Goal: Task Accomplishment & Management: Use online tool/utility

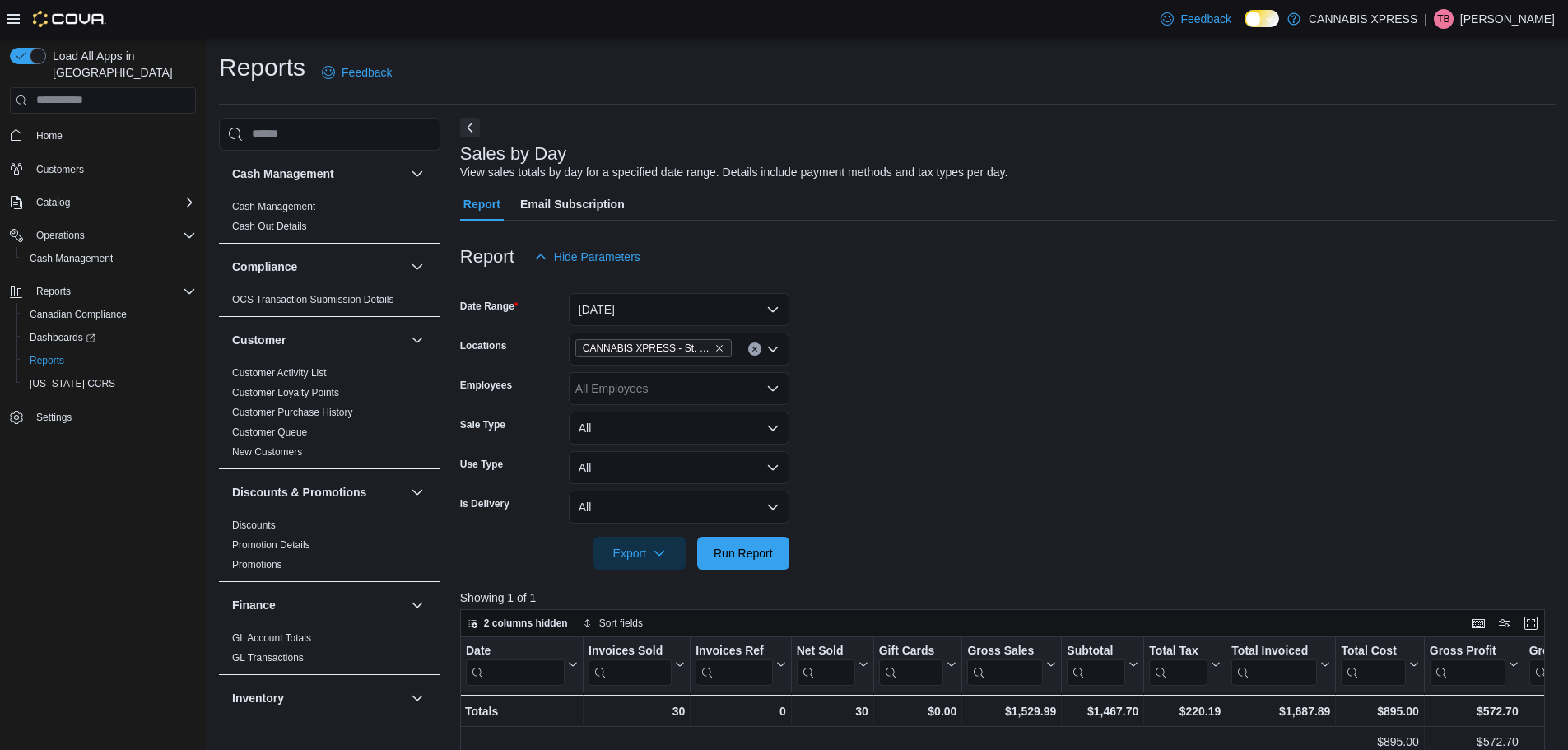
scroll to position [0, 1039]
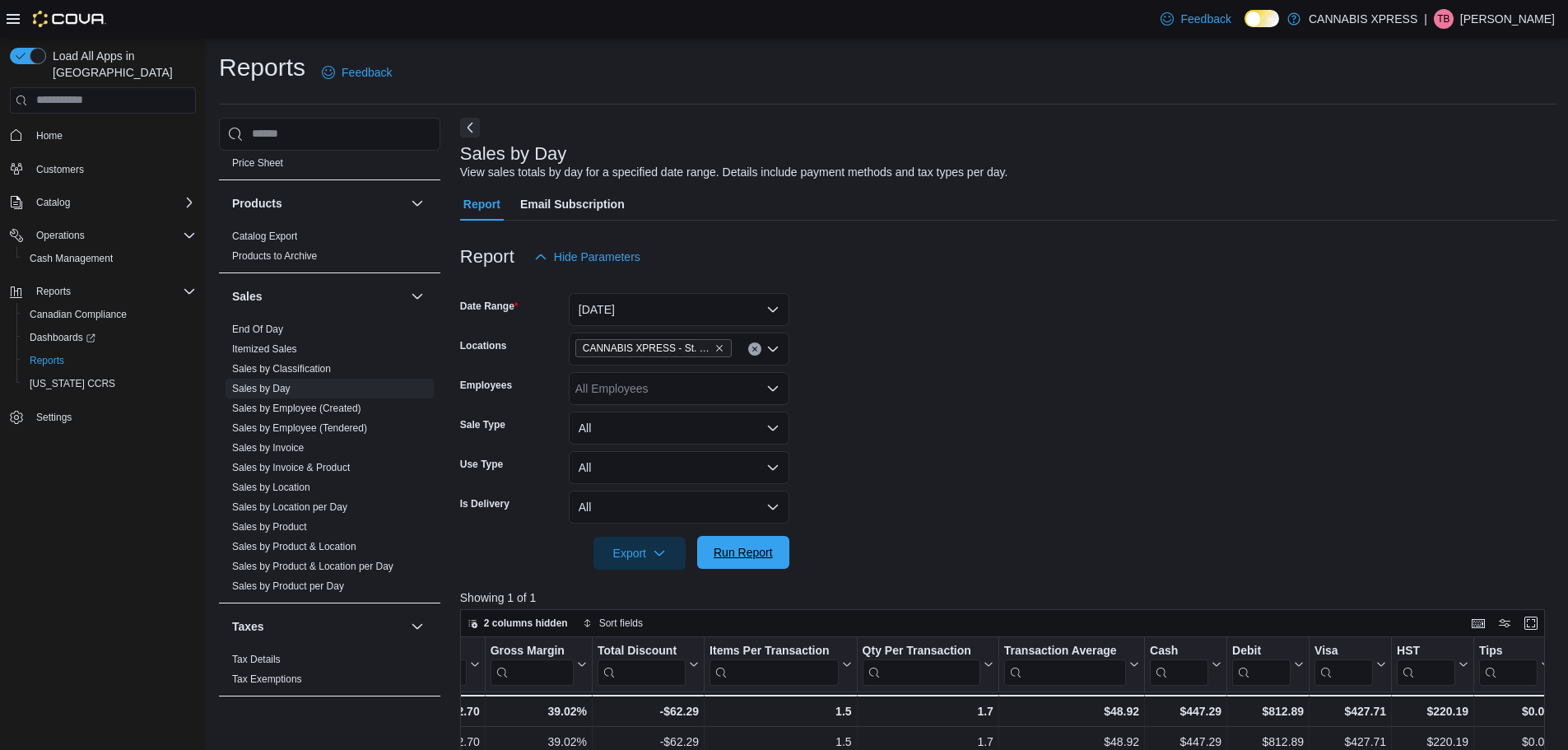
click at [755, 549] on span "Run Report" at bounding box center [744, 551] width 59 height 16
